Goal: Task Accomplishment & Management: Complete application form

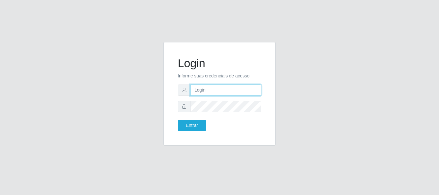
click at [214, 85] on input "text" at bounding box center [225, 89] width 71 height 11
drag, startPoint x: 221, startPoint y: 90, endPoint x: 239, endPoint y: 90, distance: 17.7
click at [239, 90] on input "ian@galiottoAa123456" at bounding box center [225, 89] width 71 height 11
type input "[PERSON_NAME]@[PERSON_NAME]"
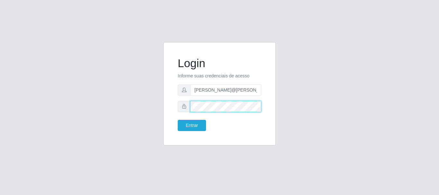
click at [178, 120] on button "Entrar" at bounding box center [192, 125] width 28 height 11
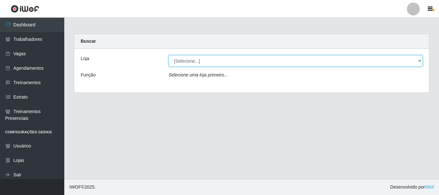
click at [214, 66] on select "[Selecione...] [GEOGRAPHIC_DATA]" at bounding box center [296, 60] width 254 height 11
select select "279"
click at [169, 55] on select "[Selecione...] [GEOGRAPHIC_DATA]" at bounding box center [296, 60] width 254 height 11
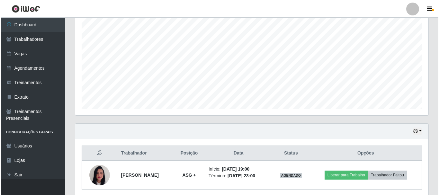
scroll to position [146, 0]
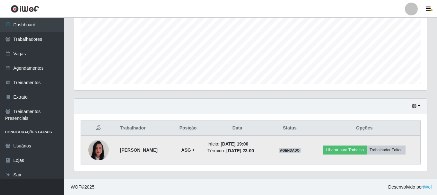
click at [105, 148] on img at bounding box center [98, 150] width 21 height 27
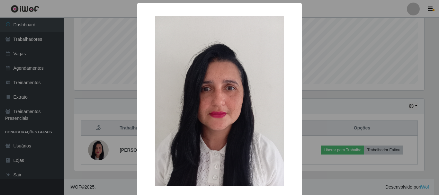
click at [321, 101] on div "× OK Cancel" at bounding box center [219, 97] width 439 height 195
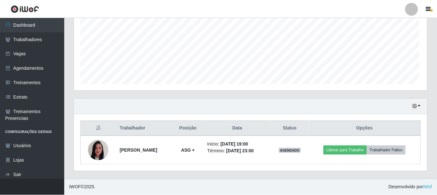
scroll to position [133, 353]
click at [417, 107] on button "button" at bounding box center [416, 105] width 9 height 7
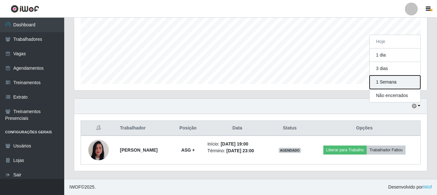
click at [402, 87] on button "1 Semana" at bounding box center [395, 81] width 51 height 13
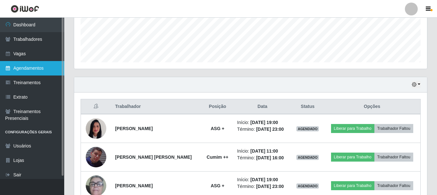
scroll to position [42, 0]
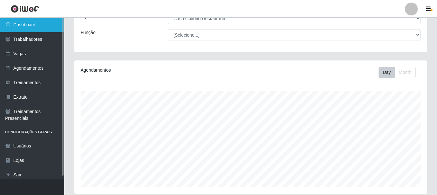
click at [45, 28] on link "Dashboard" at bounding box center [32, 25] width 64 height 14
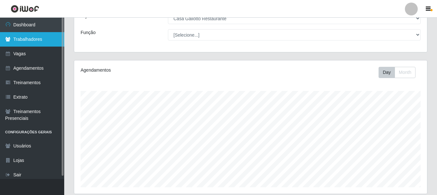
click at [41, 36] on link "Trabalhadores" at bounding box center [32, 39] width 64 height 14
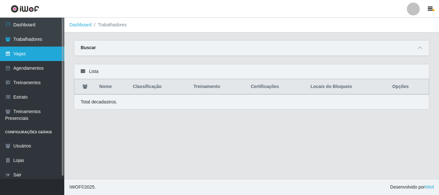
drag, startPoint x: 39, startPoint y: 54, endPoint x: 44, endPoint y: 57, distance: 5.8
click at [39, 54] on link "Vagas" at bounding box center [32, 54] width 64 height 14
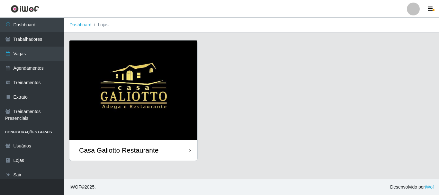
click at [126, 143] on div "Casa Galiotto Restaurante" at bounding box center [133, 150] width 128 height 21
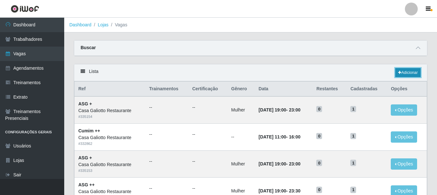
click at [412, 72] on link "Adicionar" at bounding box center [407, 72] width 25 height 9
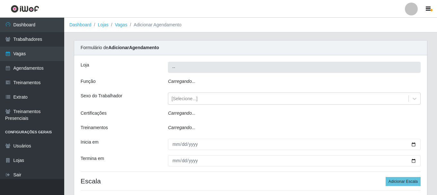
type input "Casa Galiotto Restaurante"
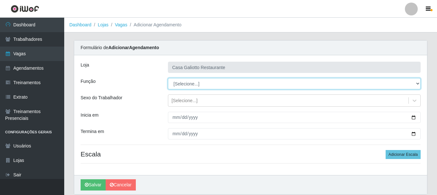
click at [201, 83] on select "[Selecione...] ASG ASG + ASG ++ Auxiliar de Cozinha Auxiliar de Cozinha + Auxil…" at bounding box center [294, 83] width 253 height 11
click at [168, 78] on select "[Selecione...] ASG ASG + ASG ++ Auxiliar de Cozinha Auxiliar de Cozinha + Auxil…" at bounding box center [294, 83] width 253 height 11
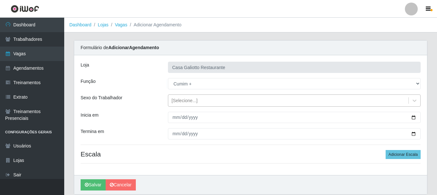
click at [220, 99] on div "[Selecione...]" at bounding box center [288, 100] width 240 height 11
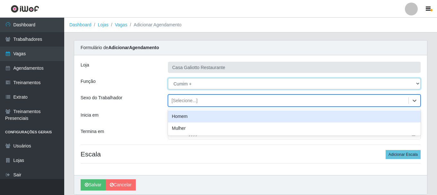
click at [217, 88] on select "[Selecione...] ASG ASG + ASG ++ Auxiliar de Cozinha Auxiliar de Cozinha + Auxil…" at bounding box center [294, 83] width 253 height 11
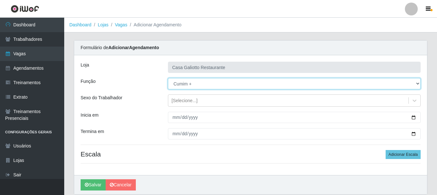
select select "92"
click at [168, 78] on select "[Selecione...] ASG ASG + ASG ++ Auxiliar de Cozinha Auxiliar de Cozinha + Auxil…" at bounding box center [294, 83] width 253 height 11
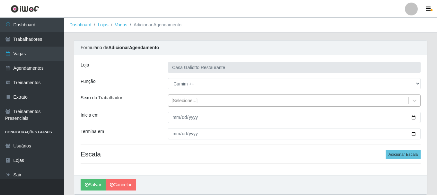
click at [222, 101] on div "[Selecione...]" at bounding box center [288, 100] width 240 height 11
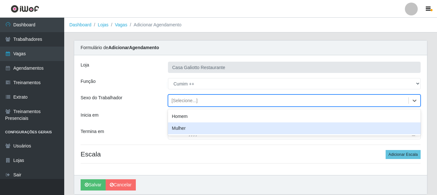
click at [222, 127] on div "Mulher" at bounding box center [294, 128] width 253 height 12
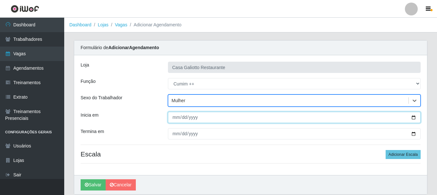
click at [413, 118] on input "Inicia em" at bounding box center [294, 117] width 253 height 11
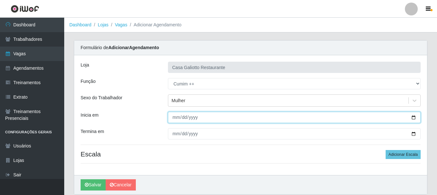
type input "[DATE]"
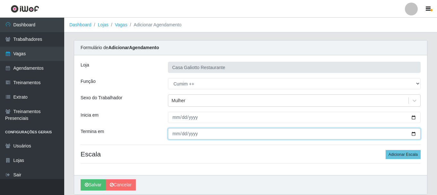
click at [411, 134] on input "Termina em" at bounding box center [294, 133] width 253 height 11
type input "[DATE]"
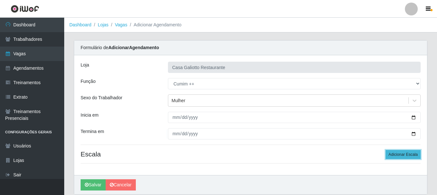
click at [396, 153] on button "Adicionar Escala" at bounding box center [403, 154] width 35 height 9
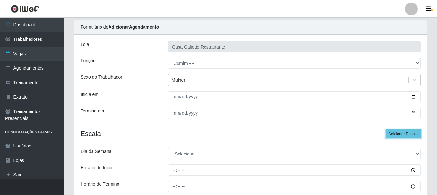
scroll to position [94, 0]
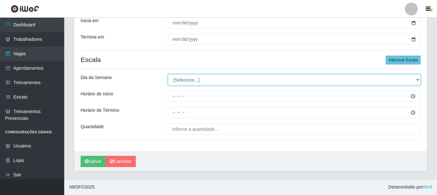
click at [177, 79] on select "[Selecione...] Segunda Terça Quarta Quinta Sexta Sábado Domingo" at bounding box center [294, 79] width 253 height 11
select select "3"
click at [168, 74] on select "[Selecione...] Segunda Terça Quarta Quinta Sexta Sábado Domingo" at bounding box center [294, 79] width 253 height 11
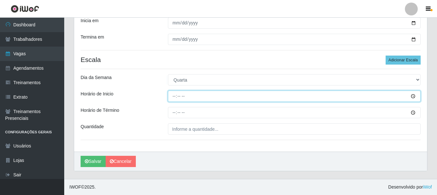
click at [184, 95] on input "Horário de Inicio" at bounding box center [294, 96] width 253 height 11
type input "13:00"
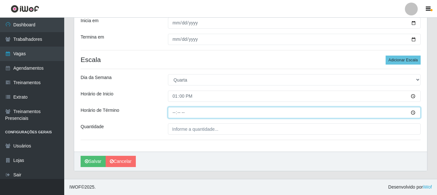
click at [172, 114] on input "Horário de Término" at bounding box center [294, 112] width 253 height 11
type input "18:00"
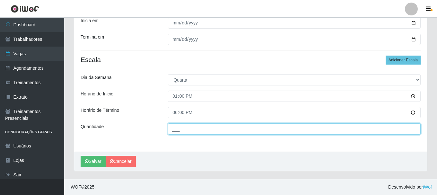
click at [183, 130] on input "___" at bounding box center [294, 128] width 253 height 11
type input "1__"
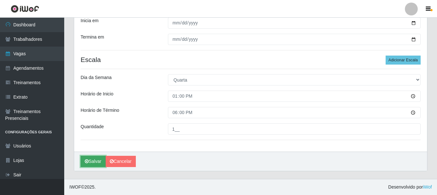
click at [93, 160] on button "Salvar" at bounding box center [93, 161] width 25 height 11
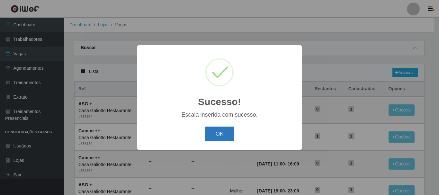
click at [222, 130] on button "OK" at bounding box center [220, 134] width 30 height 15
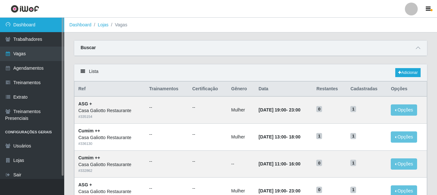
click at [28, 26] on link "Dashboard" at bounding box center [32, 25] width 64 height 14
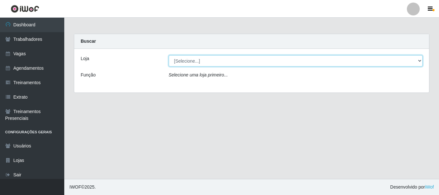
drag, startPoint x: 216, startPoint y: 59, endPoint x: 213, endPoint y: 63, distance: 5.3
click at [216, 59] on select "[Selecione...] [GEOGRAPHIC_DATA]" at bounding box center [296, 60] width 254 height 11
select select "279"
click at [169, 55] on select "[Selecione...] [GEOGRAPHIC_DATA]" at bounding box center [296, 60] width 254 height 11
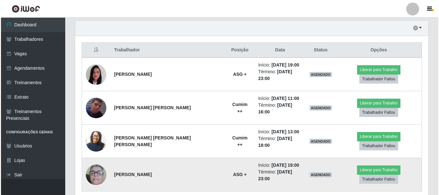
scroll to position [232, 0]
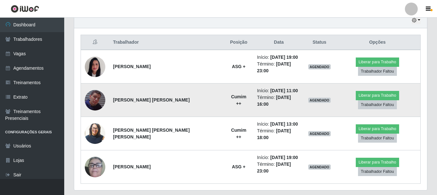
click at [98, 93] on img at bounding box center [95, 100] width 21 height 37
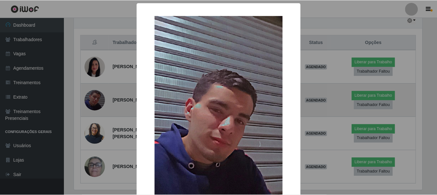
scroll to position [133, 350]
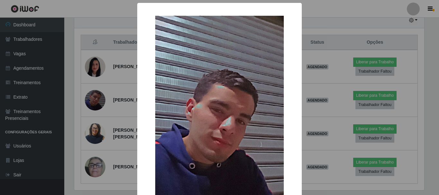
click at [113, 139] on div "× OK Cancel" at bounding box center [219, 97] width 439 height 195
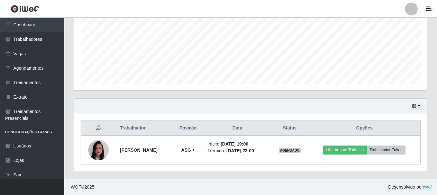
scroll to position [232, 0]
